Goal: Information Seeking & Learning: Learn about a topic

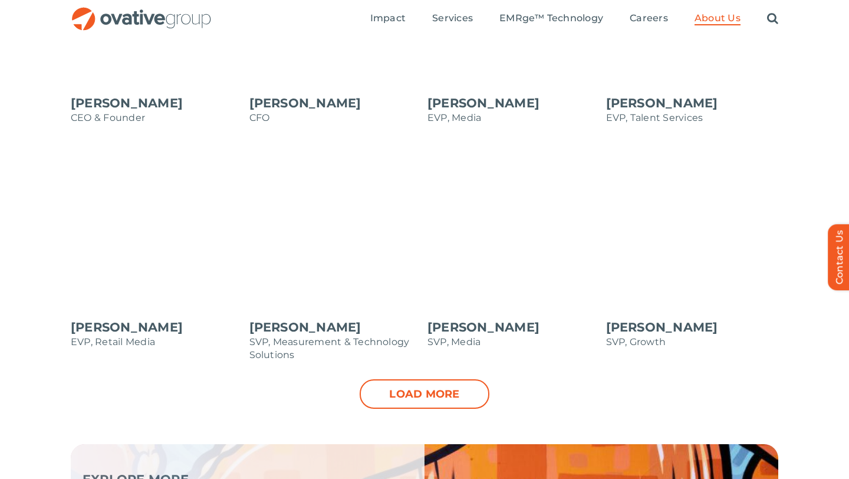
scroll to position [1166, 0]
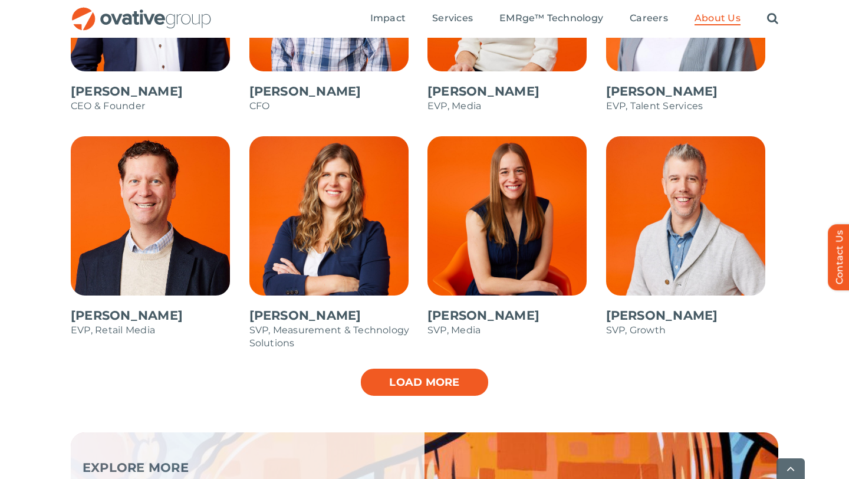
click at [401, 384] on link "Load more" at bounding box center [425, 381] width 130 height 29
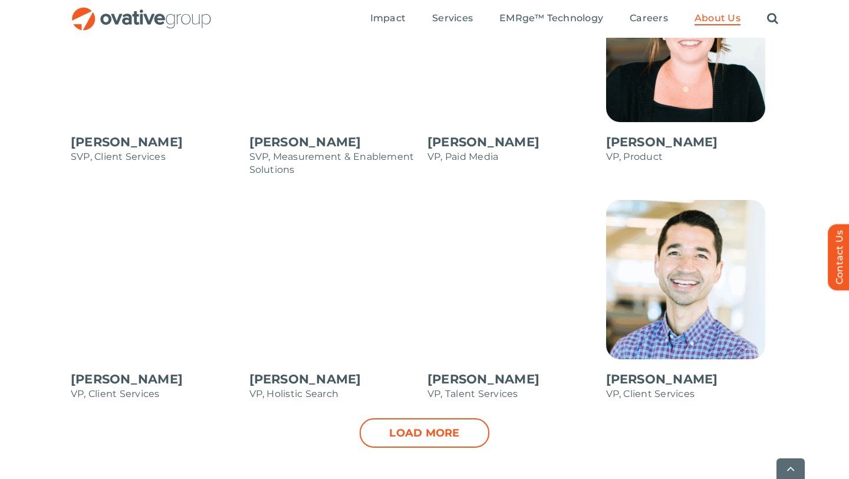
scroll to position [1577, 0]
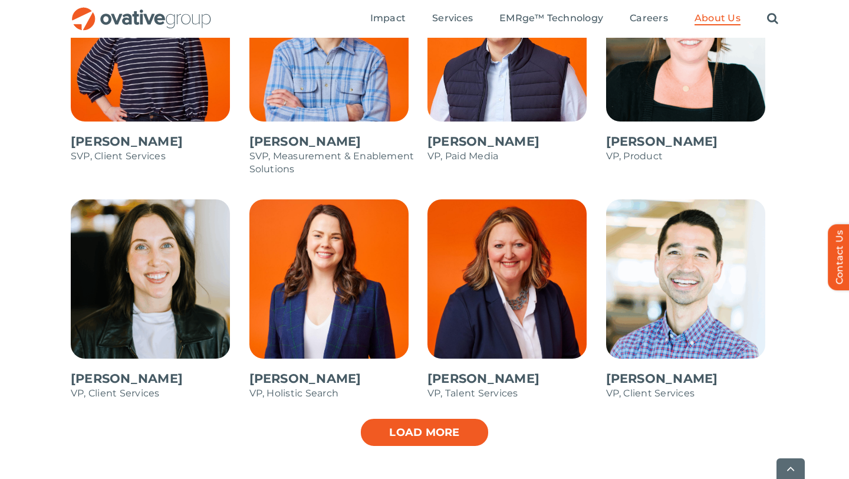
click at [410, 422] on link "Load more" at bounding box center [425, 431] width 130 height 29
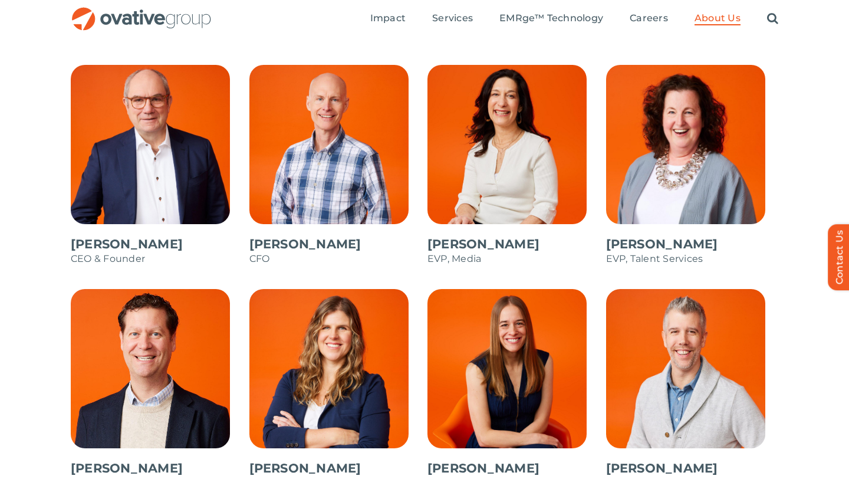
scroll to position [1004, 0]
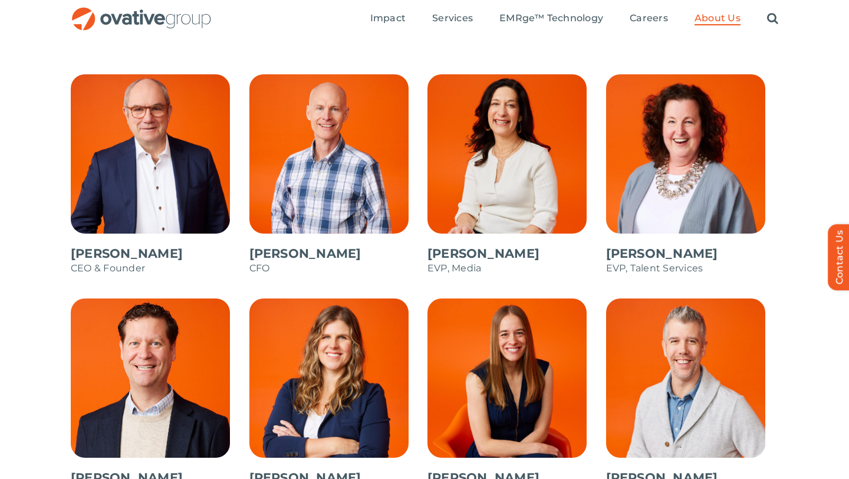
click at [123, 206] on span at bounding box center [157, 180] width 173 height 212
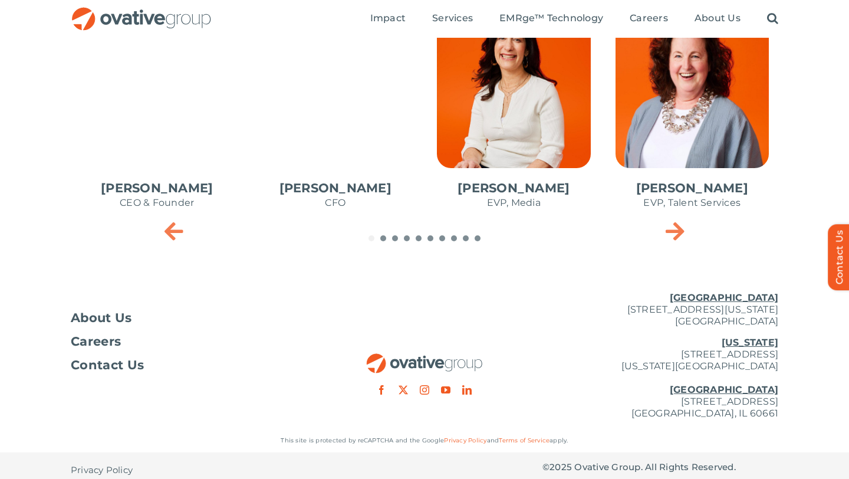
scroll to position [618, 0]
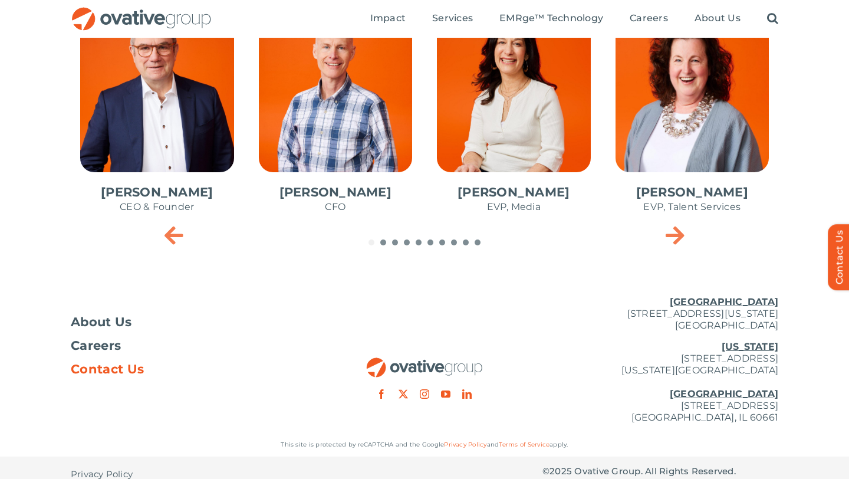
click at [101, 372] on span "Contact Us" at bounding box center [107, 369] width 73 height 12
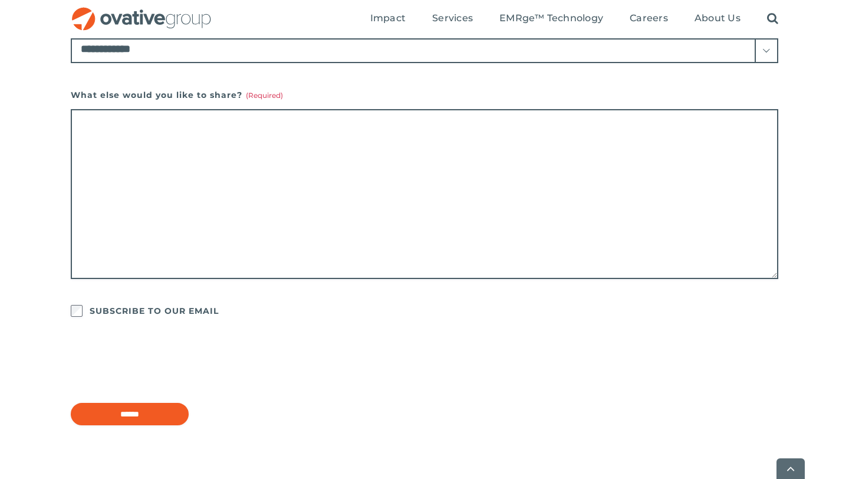
scroll to position [783, 0]
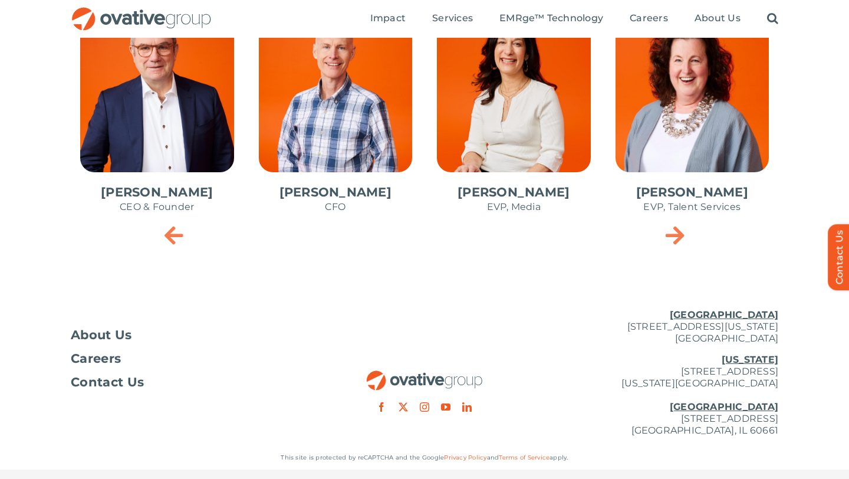
scroll to position [618, 0]
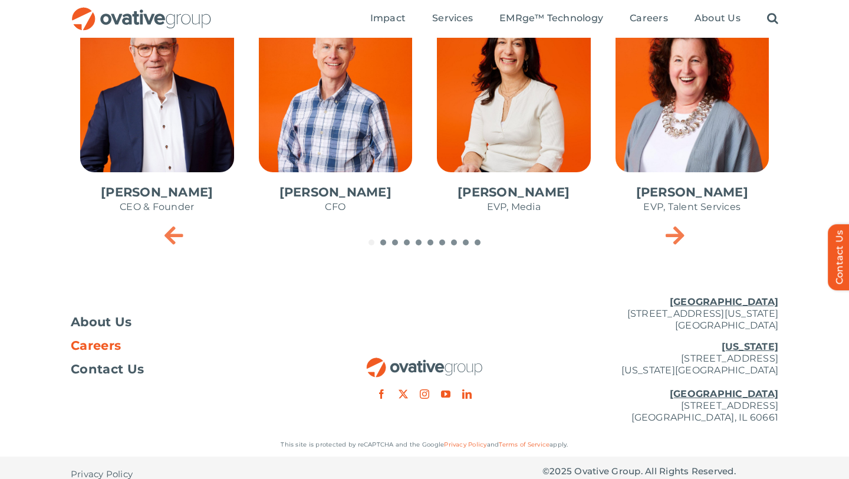
click at [111, 347] on span "Careers" at bounding box center [96, 345] width 50 height 12
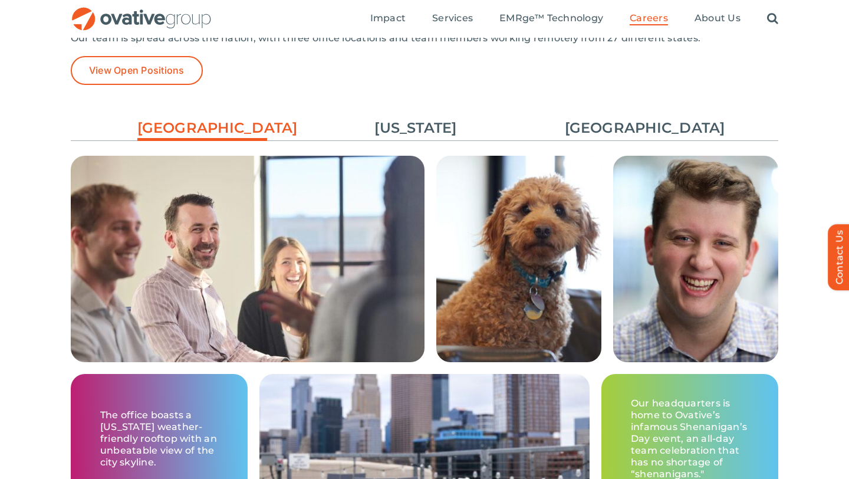
scroll to position [1762, 0]
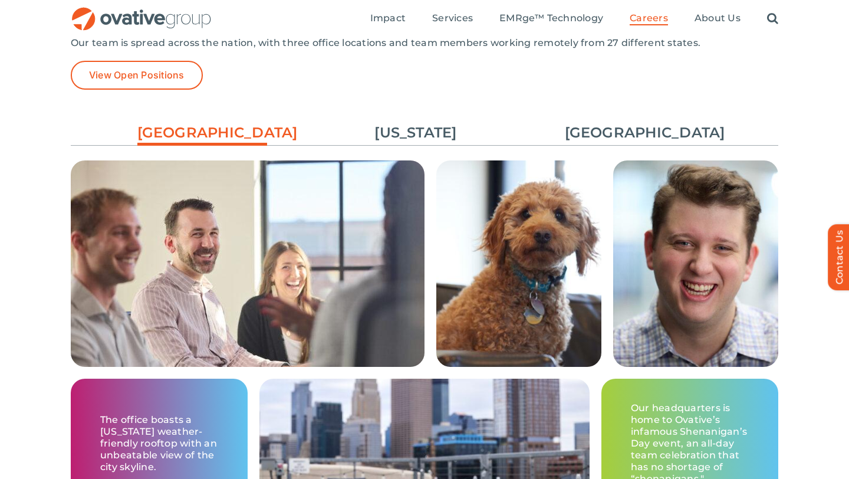
click at [631, 144] on ul "[GEOGRAPHIC_DATA] [US_STATE] [GEOGRAPHIC_DATA]" at bounding box center [424, 133] width 707 height 32
click at [619, 136] on link "[GEOGRAPHIC_DATA]" at bounding box center [630, 133] width 130 height 20
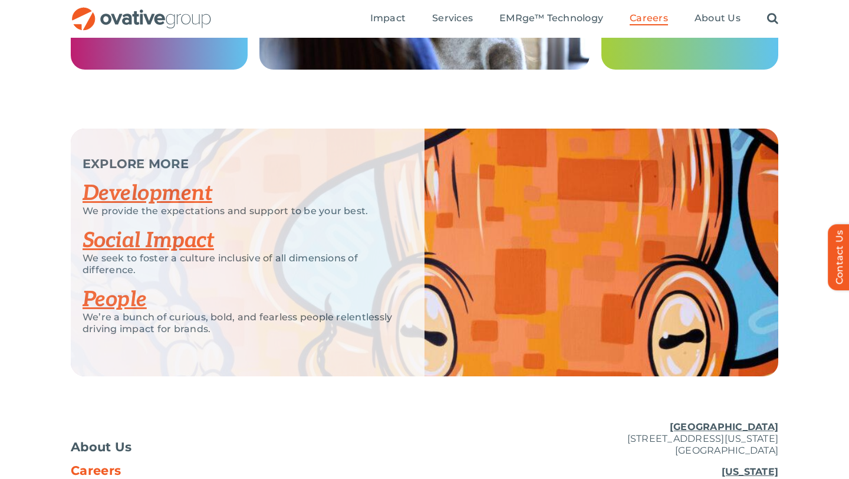
scroll to position [2193, 0]
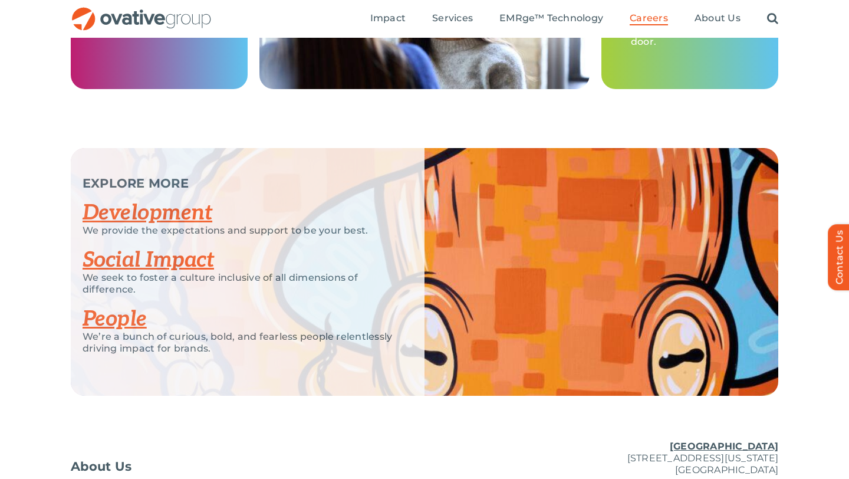
click at [188, 215] on link "Development" at bounding box center [148, 213] width 130 height 26
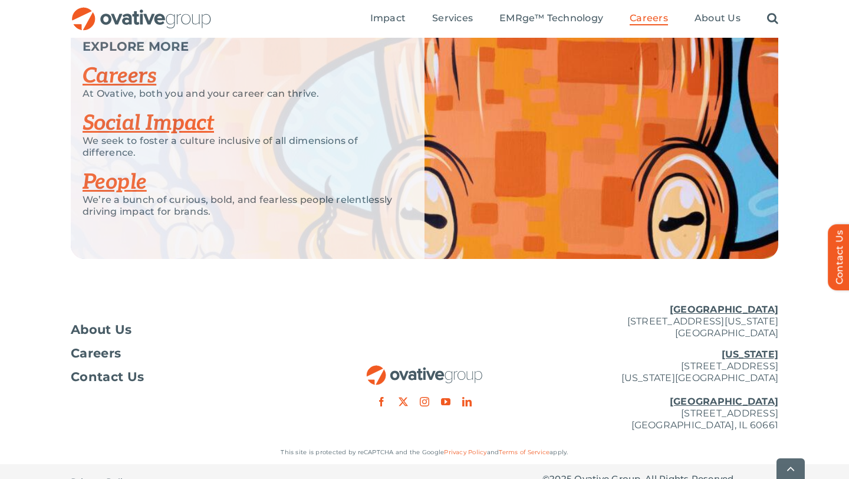
scroll to position [2990, 0]
